Goal: Navigation & Orientation: Find specific page/section

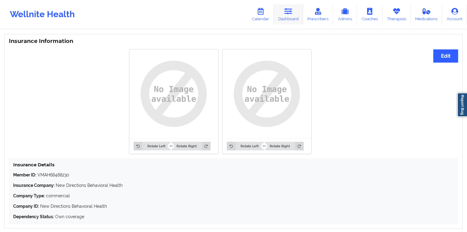
drag, startPoint x: 0, startPoint y: 0, endPoint x: 287, endPoint y: 14, distance: 287.2
click at [287, 14] on icon at bounding box center [288, 11] width 8 height 7
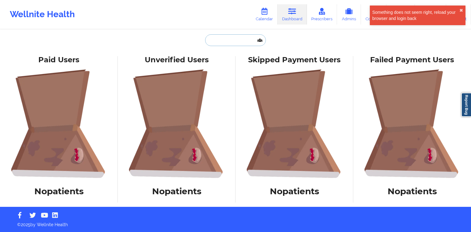
click at [231, 40] on input "text" at bounding box center [235, 40] width 61 height 12
paste input "Jamera N Barnes"
type input "Jamera N Barnes"
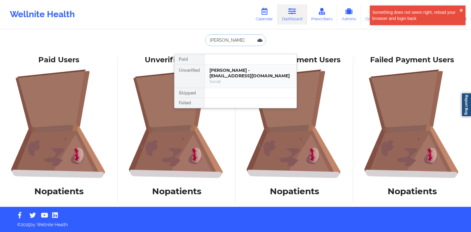
click at [235, 76] on div "Megan Tunks - megantunks@gmail.com" at bounding box center [250, 72] width 82 height 11
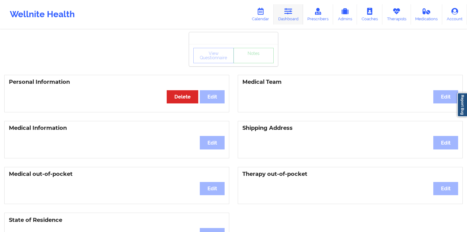
click at [291, 12] on icon at bounding box center [288, 11] width 8 height 7
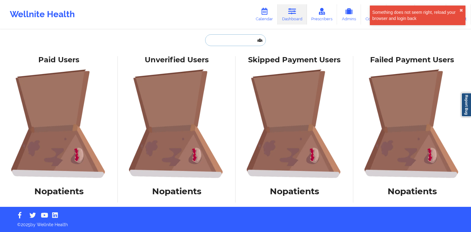
click at [235, 45] on input "text" at bounding box center [235, 40] width 61 height 12
paste input "Jamera N Barnes"
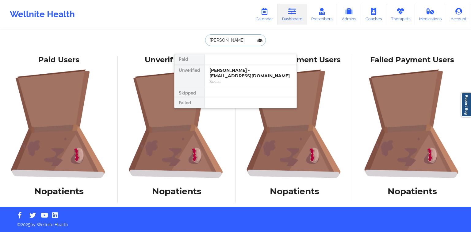
click at [232, 39] on input "Jamera N Barnes" at bounding box center [235, 40] width 61 height 12
drag, startPoint x: 232, startPoint y: 39, endPoint x: 221, endPoint y: 38, distance: 10.5
click at [221, 38] on input "Jamera N Barnes" at bounding box center [235, 40] width 61 height 12
type input "Jamera"
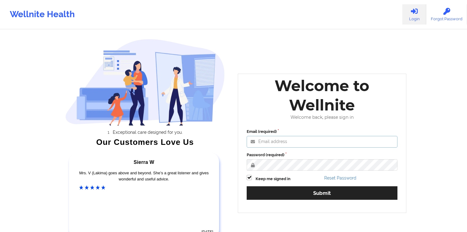
type input "[PERSON_NAME][EMAIL_ADDRESS][DOMAIN_NAME]"
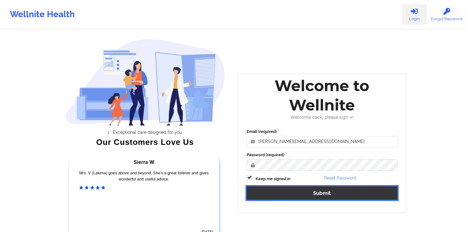
click at [266, 195] on button "Submit" at bounding box center [322, 192] width 151 height 13
